Goal: Subscribe to service/newsletter

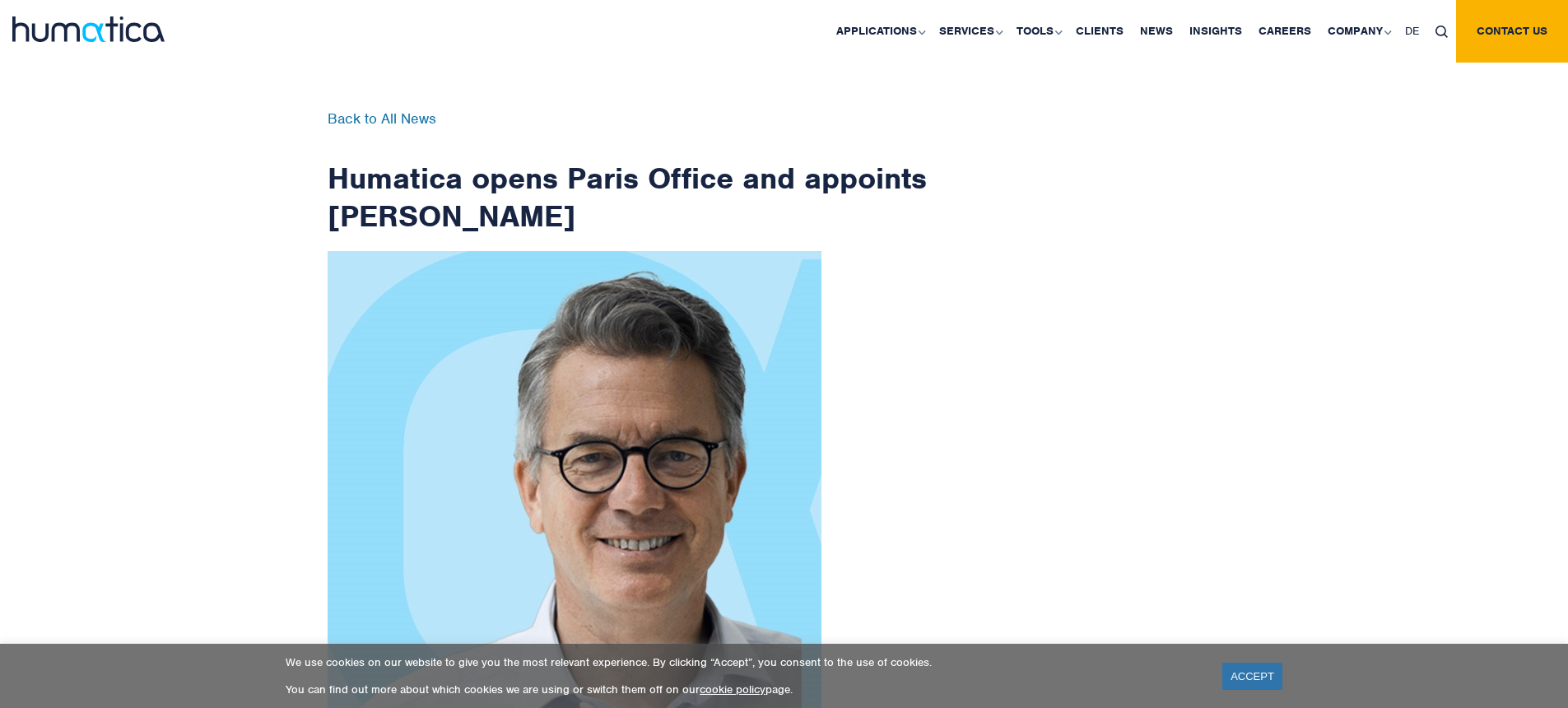
scroll to position [2659, 0]
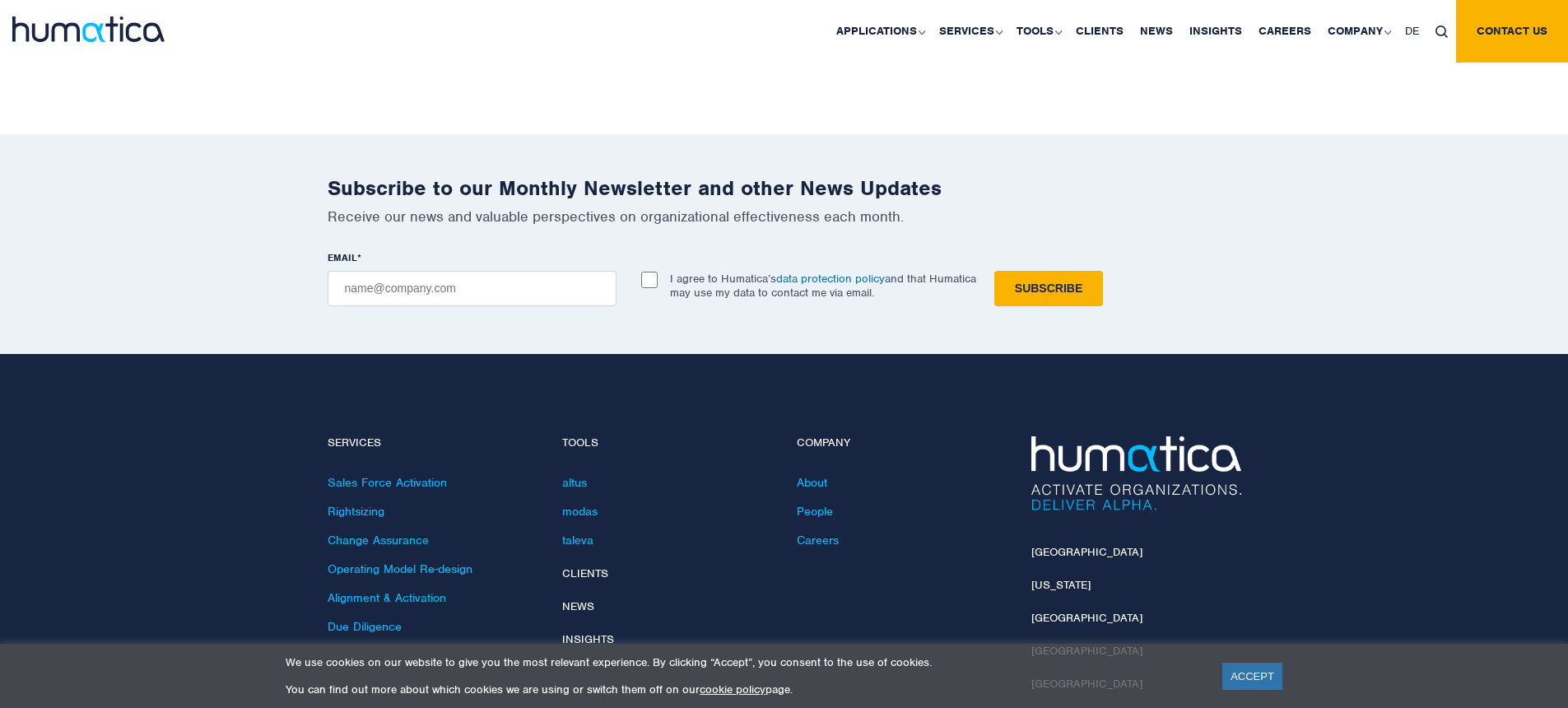
checkbox input "true"
type input "[EMAIL_ADDRESS][DOMAIN_NAME]"
click at [994, 271] on input "Subscribe" at bounding box center [1048, 288] width 108 height 36
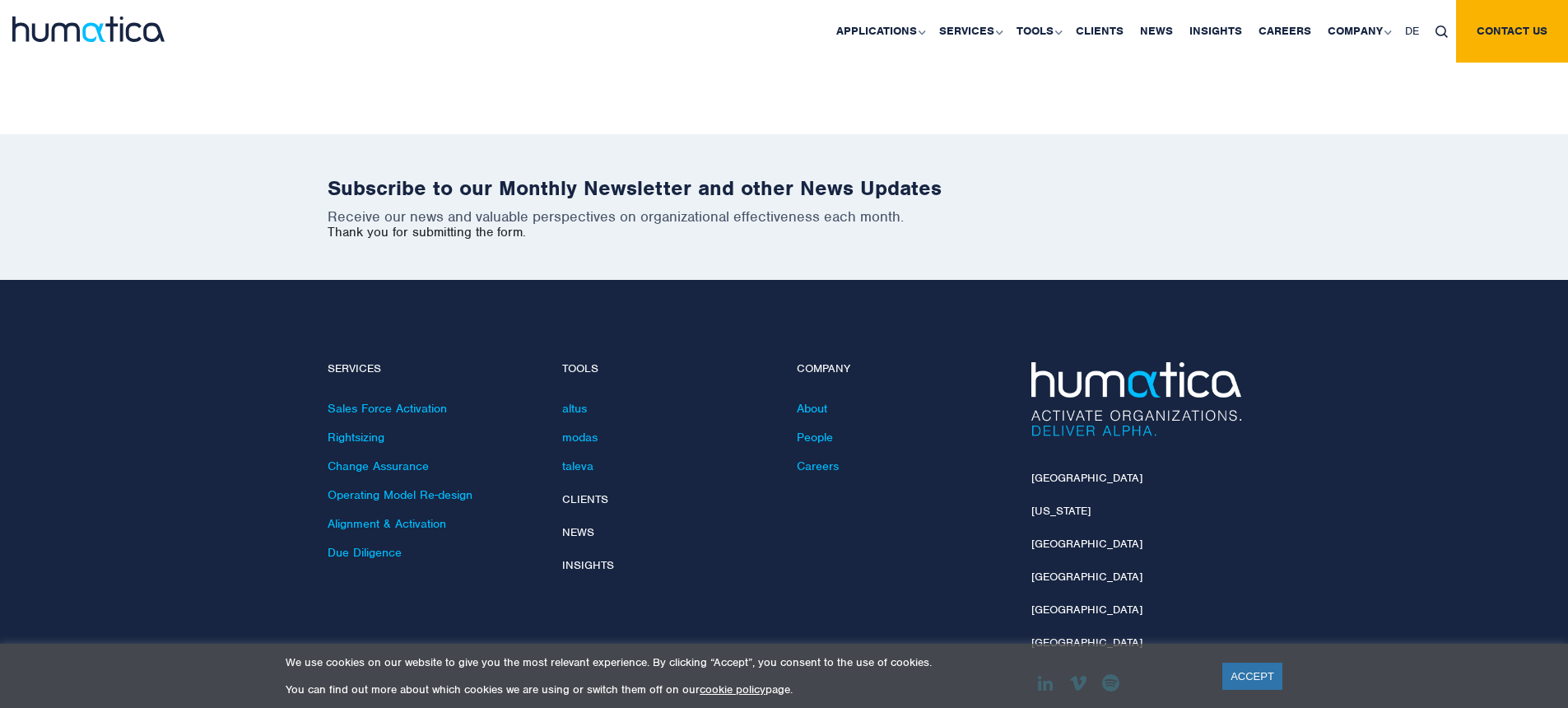
scroll to position [2585, 0]
